Goal: Task Accomplishment & Management: Manage account settings

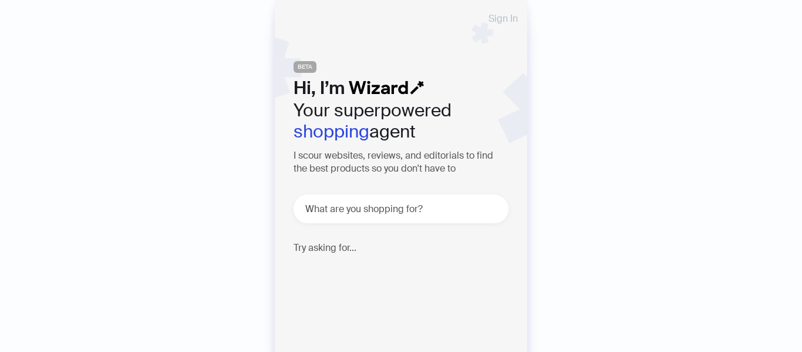
click at [490, 23] on span "Sign In" at bounding box center [502, 18] width 29 height 9
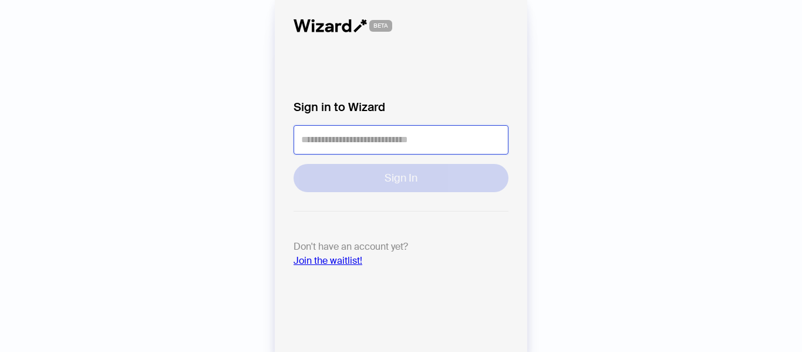
click at [399, 137] on input "tel" at bounding box center [401, 139] width 215 height 29
click at [393, 143] on input "tel" at bounding box center [401, 139] width 215 height 29
click at [371, 136] on input "tel" at bounding box center [401, 139] width 215 height 29
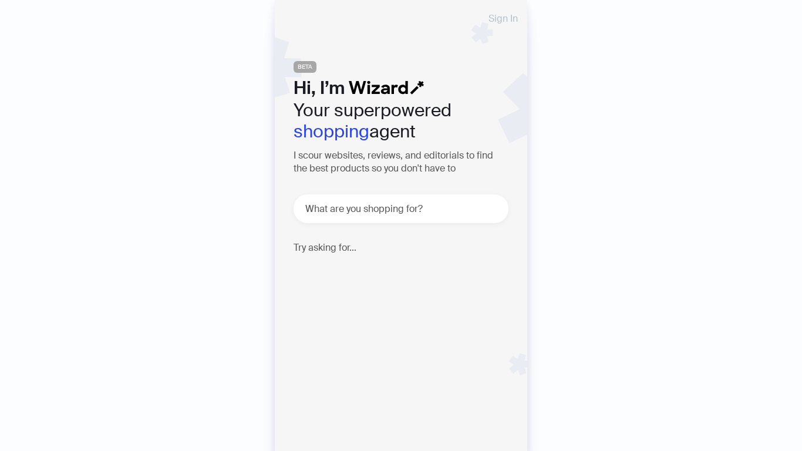
click at [513, 14] on span "Sign In" at bounding box center [502, 18] width 29 height 9
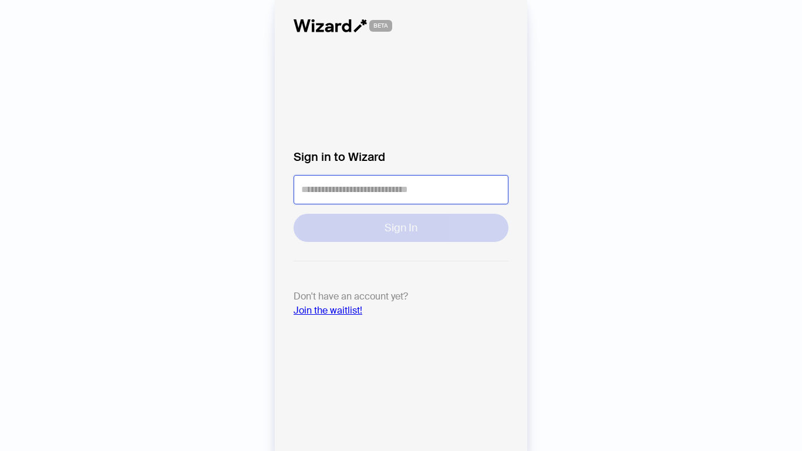
click at [409, 187] on input "tel" at bounding box center [401, 189] width 215 height 29
click at [394, 197] on input "tel" at bounding box center [401, 189] width 215 height 29
